Goal: Task Accomplishment & Management: Use online tool/utility

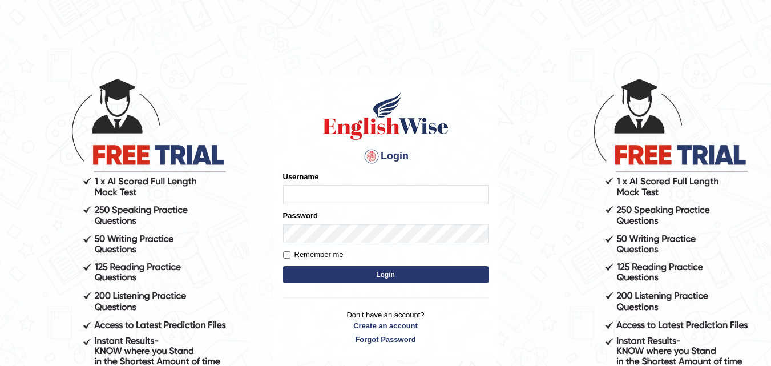
type input "[PERSON_NAME]"
click at [391, 274] on button "Login" at bounding box center [385, 274] width 205 height 17
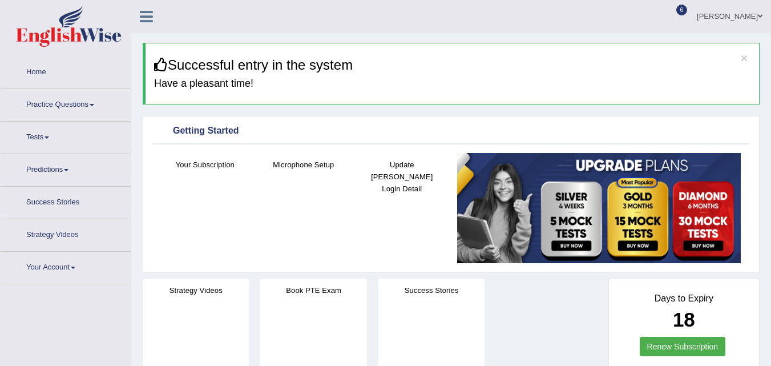
click at [23, 123] on link "Tests" at bounding box center [66, 135] width 130 height 29
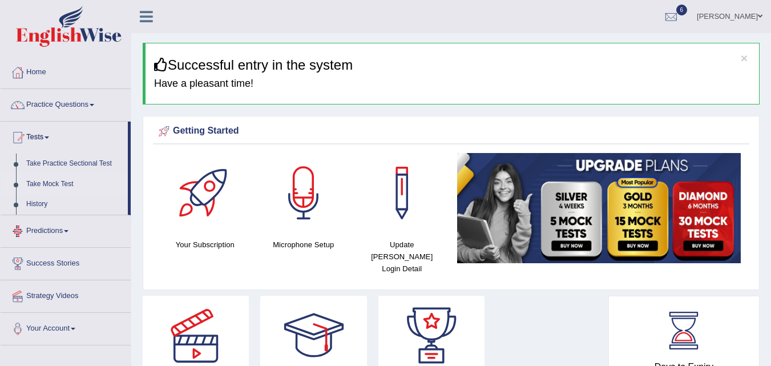
click at [59, 183] on link "Take Mock Test" at bounding box center [74, 184] width 107 height 21
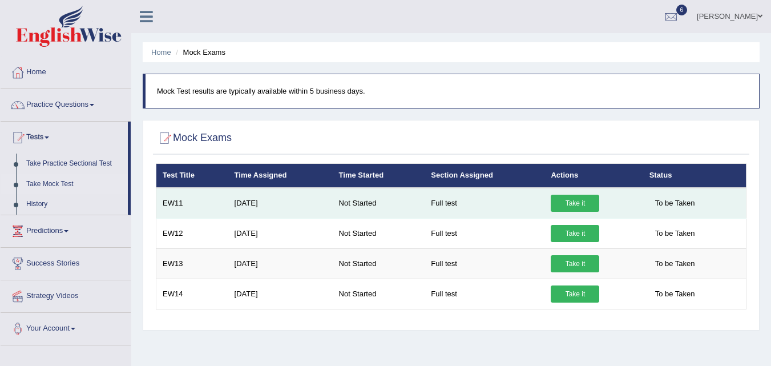
click at [573, 204] on link "Take it" at bounding box center [574, 202] width 48 height 17
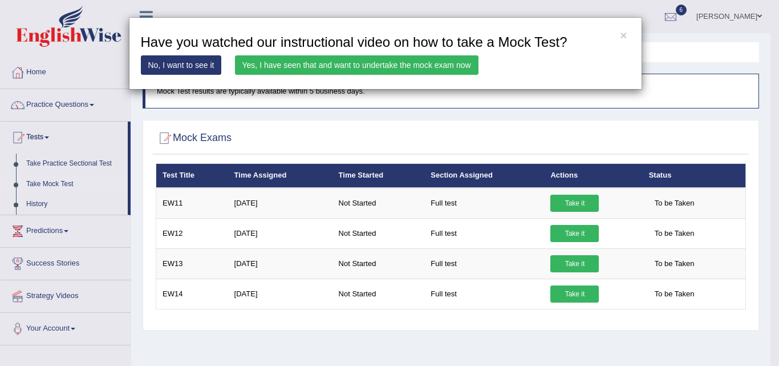
click at [398, 65] on link "Yes, I have seen that and want to undertake the mock exam now" at bounding box center [357, 64] width 244 height 19
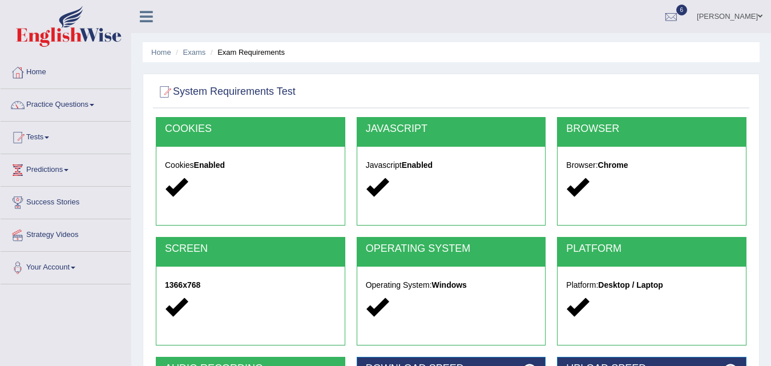
click at [718, 70] on div "Home Exams Exam Requirements System Requirements Test [GEOGRAPHIC_DATA] Cookies…" at bounding box center [450, 285] width 639 height 570
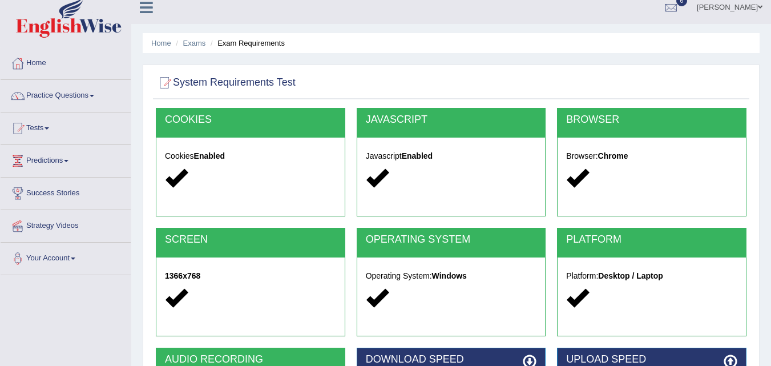
scroll to position [228, 0]
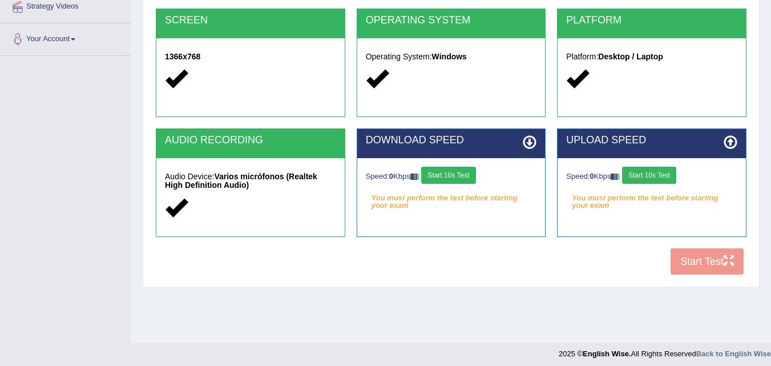
click at [465, 168] on button "Start 10s Test" at bounding box center [448, 175] width 54 height 17
click at [669, 175] on button "Start 10s Test" at bounding box center [649, 175] width 54 height 17
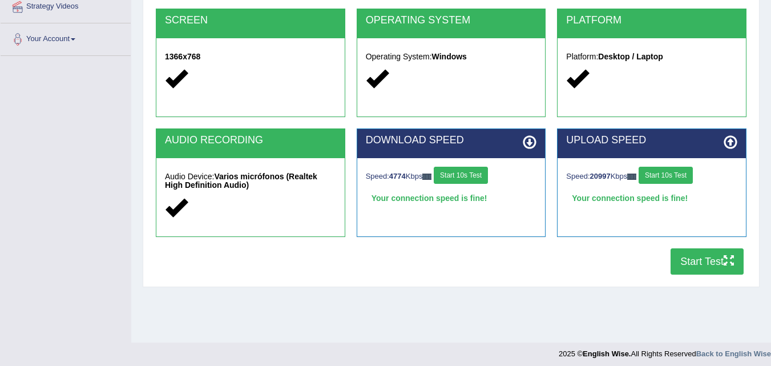
click at [683, 262] on button "Start Test" at bounding box center [706, 261] width 73 height 26
